Goal: Transaction & Acquisition: Purchase product/service

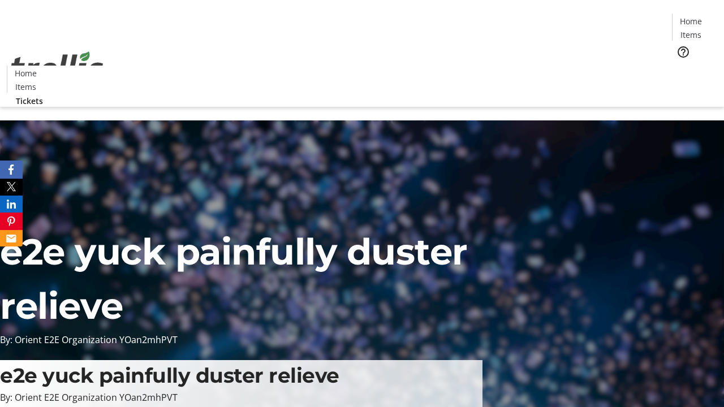
click at [681, 66] on span "Tickets" at bounding box center [694, 72] width 27 height 12
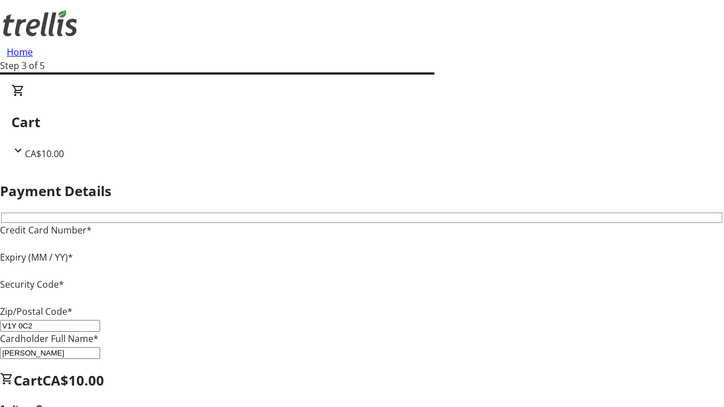
type input "V1Y 0C2"
